Goal: Task Accomplishment & Management: Manage account settings

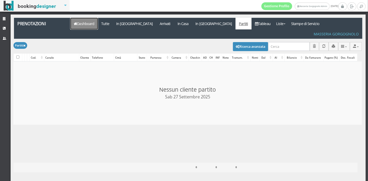
click at [84, 27] on link "Dashboard" at bounding box center [83, 24] width 27 height 12
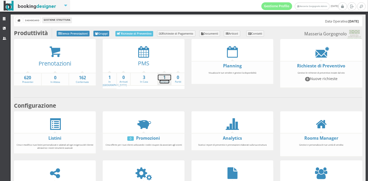
click at [164, 79] on strong "1" at bounding box center [164, 78] width 13 height 6
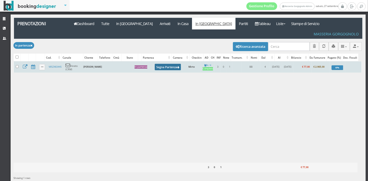
click at [155, 64] on button "Segna Partenza" at bounding box center [168, 67] width 26 height 6
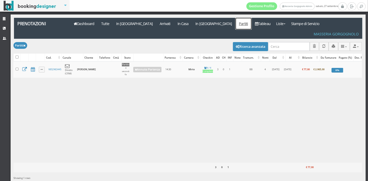
click at [236, 24] on link "Partiti" at bounding box center [244, 24] width 16 height 12
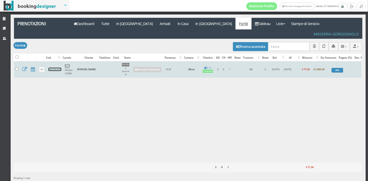
click at [54, 68] on link "V85Z483445" at bounding box center [54, 69] width 13 height 3
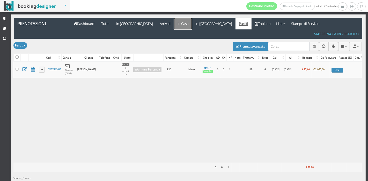
click at [174, 23] on link "In Casa" at bounding box center [183, 24] width 18 height 12
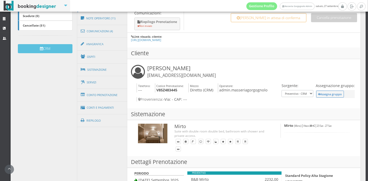
scroll to position [149, 0]
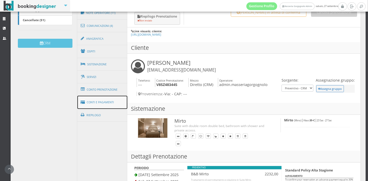
click at [89, 103] on link "Conti e Pagamenti" at bounding box center [102, 102] width 50 height 13
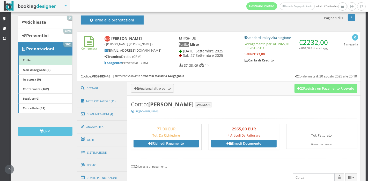
scroll to position [50, 0]
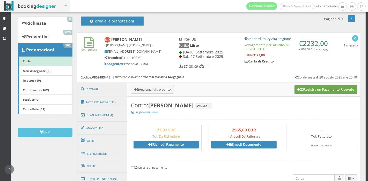
click at [297, 92] on button "Registra un Pagamento Ricevuto" at bounding box center [326, 89] width 63 height 9
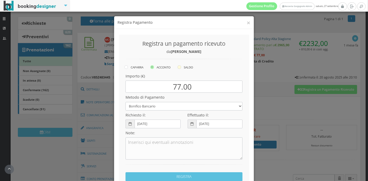
click at [180, 68] on icon at bounding box center [180, 67] width 4 height 4
radio input "true"
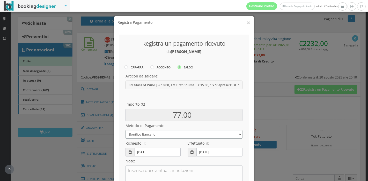
click at [160, 133] on select "Bonifico Bancario Carta di Credito Pay By Link Contanti Assegno Bancario Assegn…" at bounding box center [184, 134] width 117 height 9
select select
click at [126, 130] on select "Bonifico Bancario Carta di Credito Pay By Link Contanti Assegno Bancario Assegn…" at bounding box center [184, 134] width 117 height 9
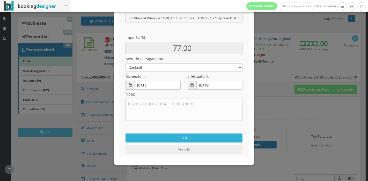
click at [176, 137] on button "REGISTRA" at bounding box center [184, 138] width 117 height 9
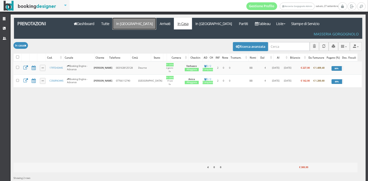
click at [125, 21] on link "In [GEOGRAPHIC_DATA]" at bounding box center [134, 24] width 43 height 12
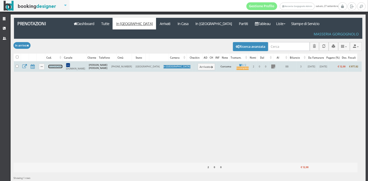
click at [54, 65] on link "H93SH43445" at bounding box center [55, 66] width 14 height 3
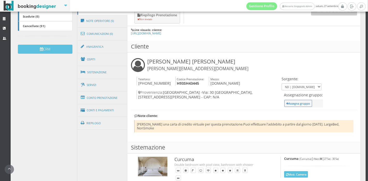
scroll to position [150, 0]
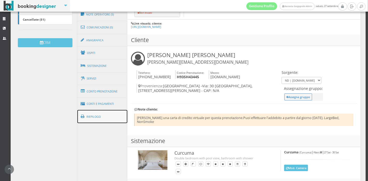
click at [94, 110] on link "Riepilogo" at bounding box center [102, 116] width 50 height 13
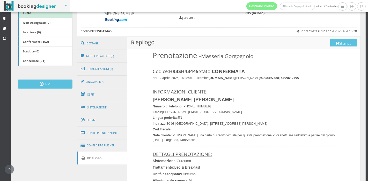
scroll to position [105, 0]
